Goal: Find specific page/section: Find specific page/section

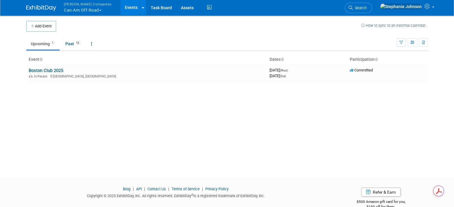
click at [94, 12] on button "Warnert Companies Can-Am Off-Road" at bounding box center [91, 8] width 56 height 16
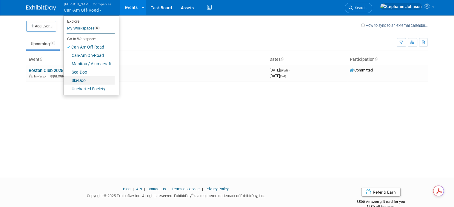
click at [82, 78] on link "Ski-Doo" at bounding box center [89, 80] width 51 height 8
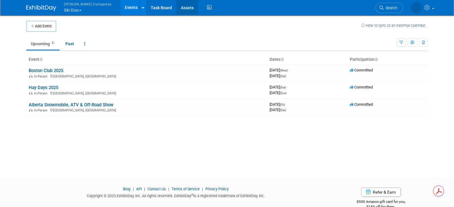
click at [176, 9] on link "Assets" at bounding box center [187, 7] width 22 height 15
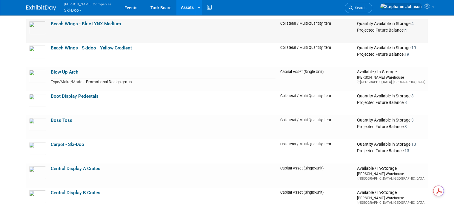
scroll to position [398, 0]
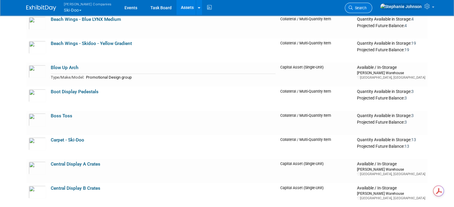
click at [372, 5] on link "Search" at bounding box center [358, 8] width 27 height 10
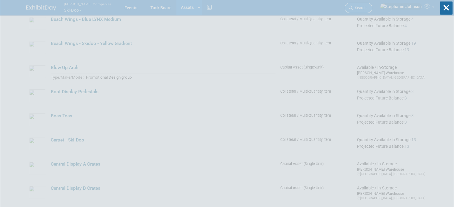
scroll to position [0, 0]
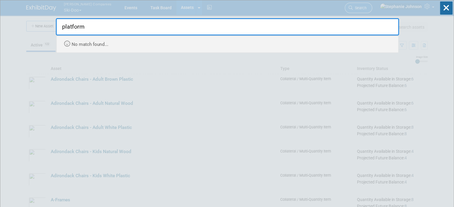
type input "platforms"
type input "sled"
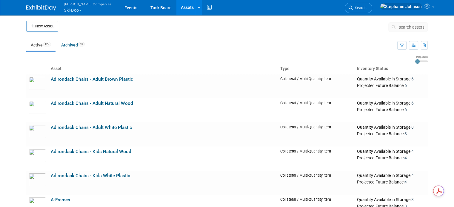
click at [409, 29] on span "search assets" at bounding box center [412, 27] width 26 height 5
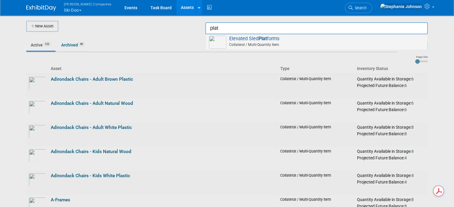
click at [223, 44] on img at bounding box center [217, 42] width 17 height 13
type input "Elevated Sled Platforms"
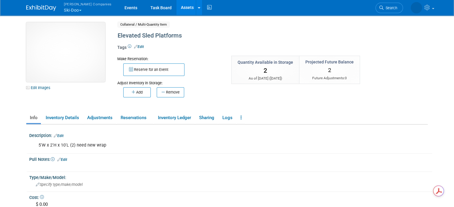
click at [65, 70] on img at bounding box center [65, 52] width 79 height 60
